Goal: Transaction & Acquisition: Purchase product/service

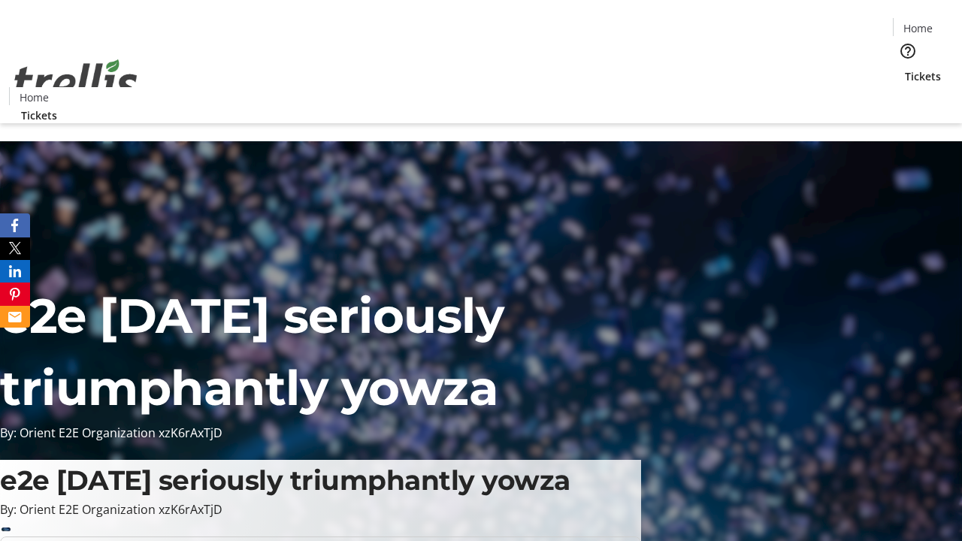
click at [904, 68] on span "Tickets" at bounding box center [922, 76] width 36 height 16
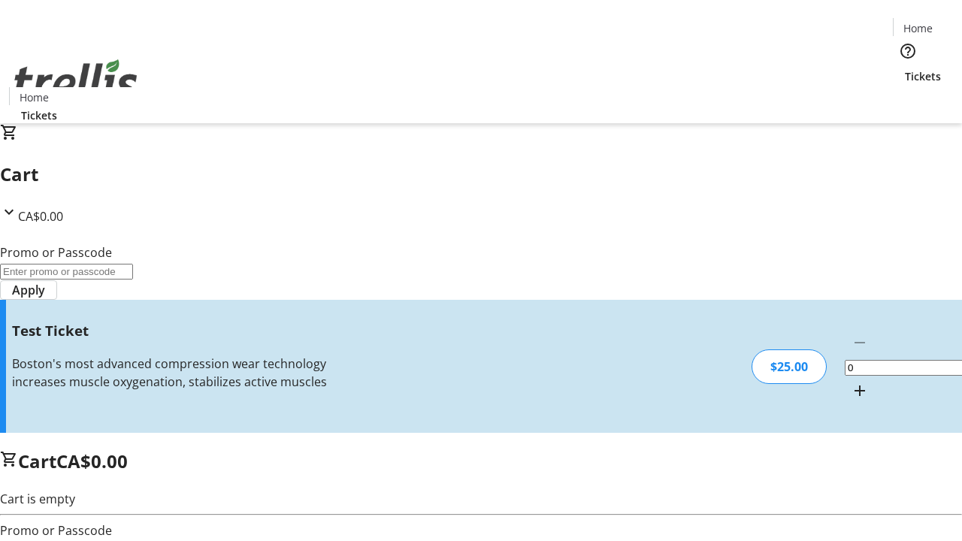
click at [850, 382] on mat-icon "Increment by one" at bounding box center [859, 391] width 18 height 18
type input "1"
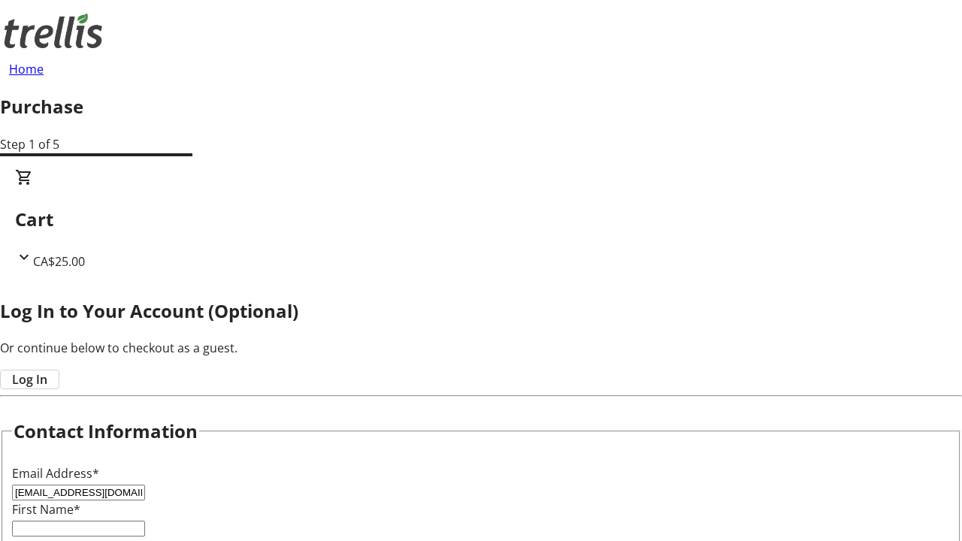
type input "[EMAIL_ADDRESS][DOMAIN_NAME]"
type input "[PERSON_NAME]"
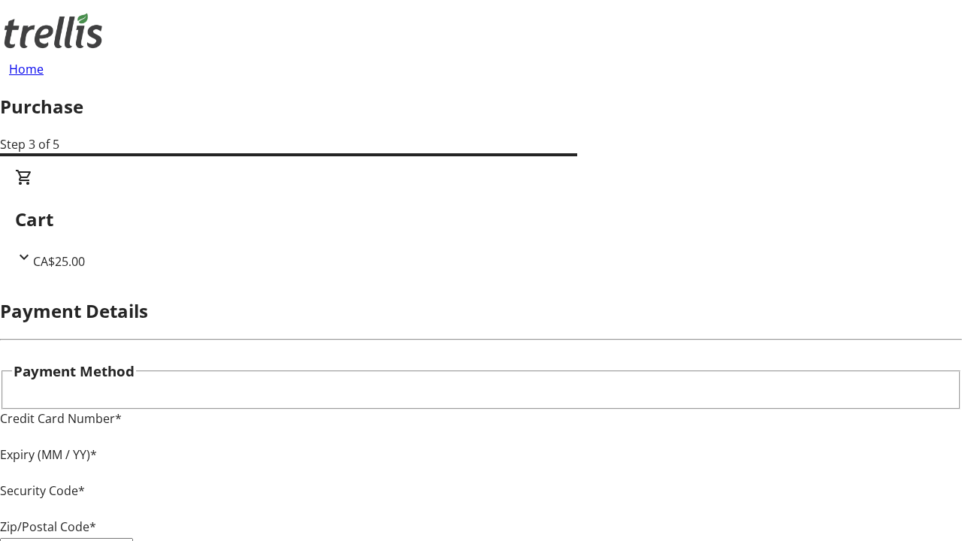
type input "V1Y 0C2"
